Goal: Information Seeking & Learning: Understand process/instructions

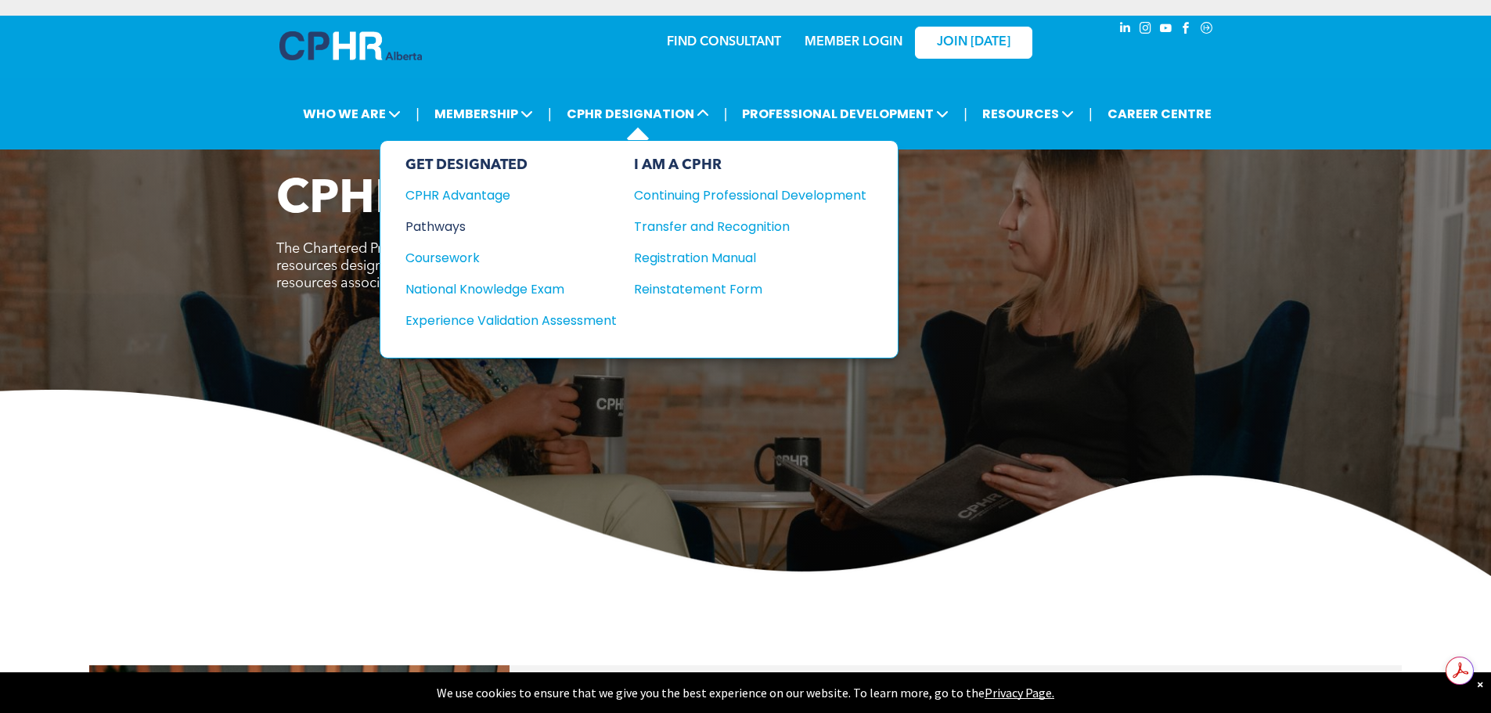
click at [442, 233] on div "Pathways" at bounding box center [501, 227] width 190 height 20
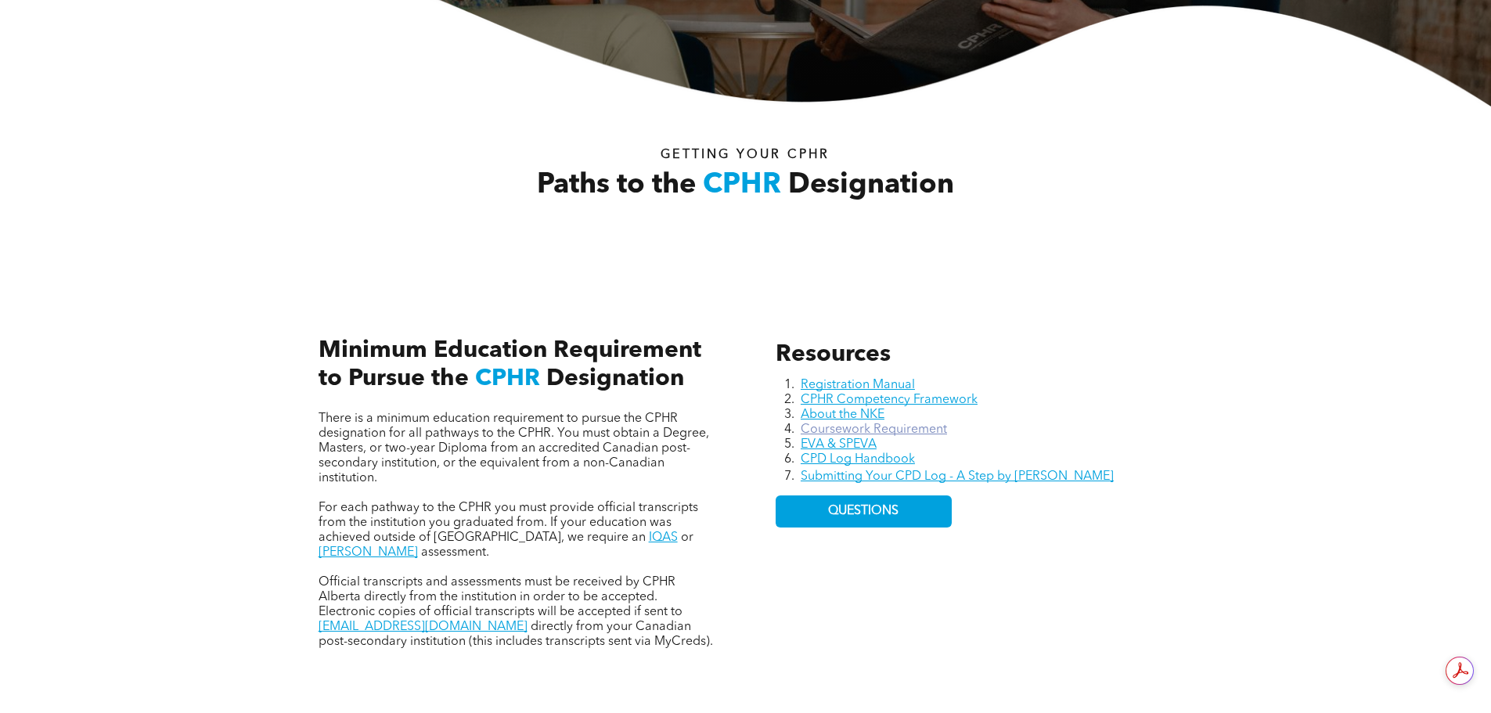
click at [923, 427] on link "Coursework Requirement" at bounding box center [874, 430] width 146 height 13
